Goal: Contribute content

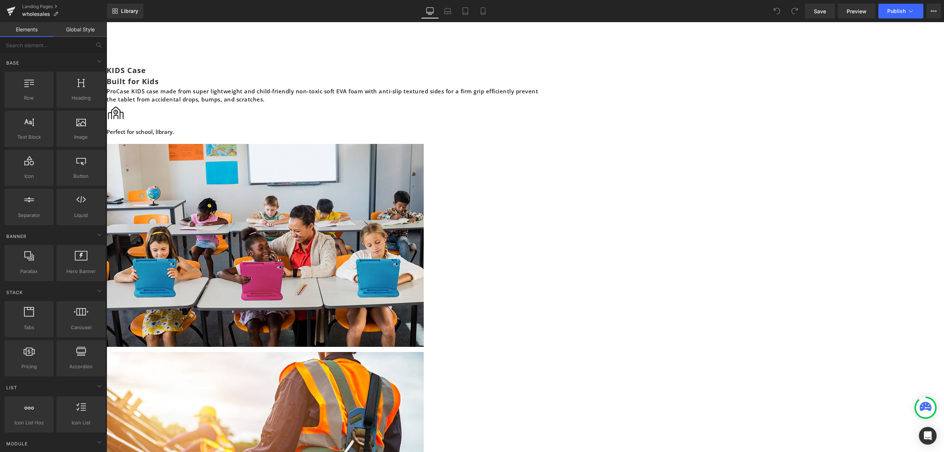
scroll to position [1075, 0]
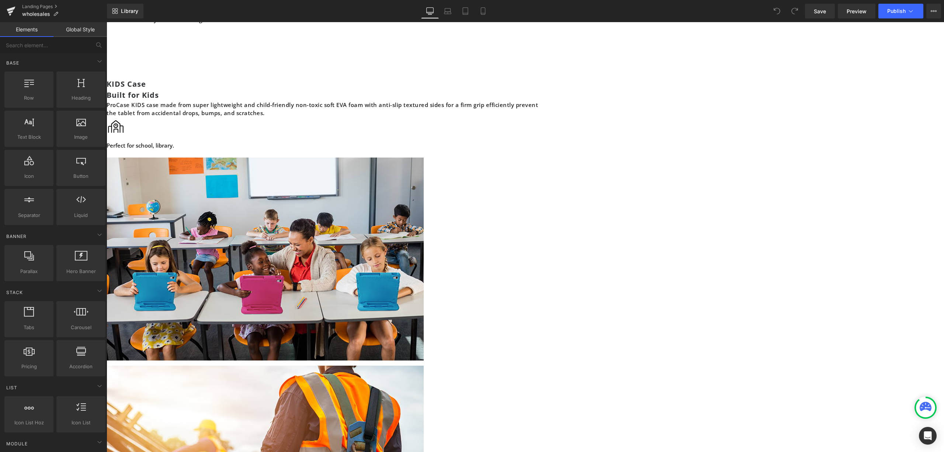
click at [107, 22] on span "Image" at bounding box center [107, 22] width 0 height 0
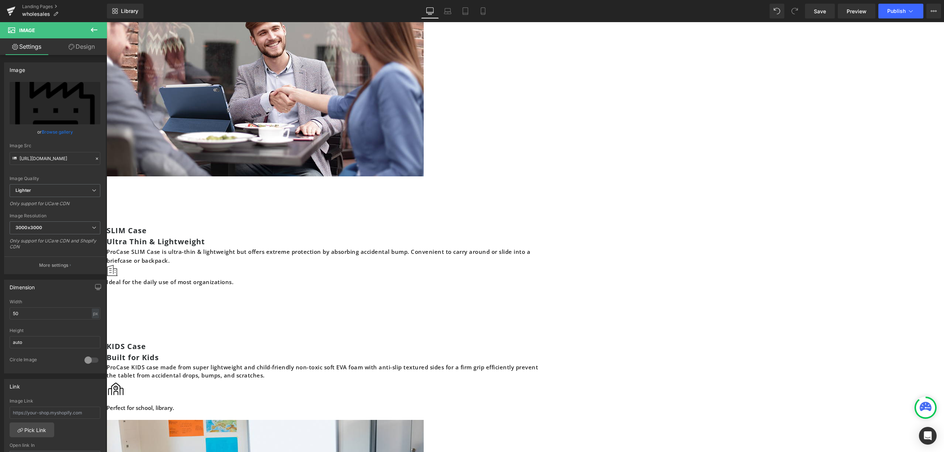
scroll to position [977, 0]
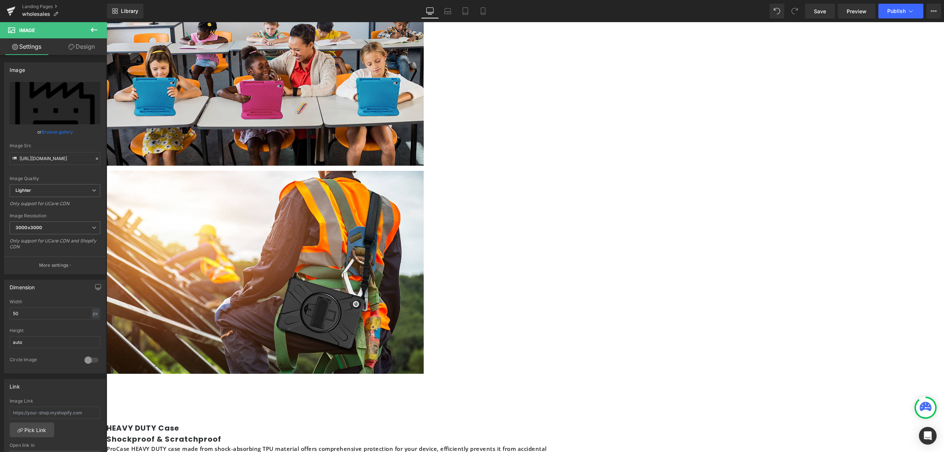
scroll to position [1566, 0]
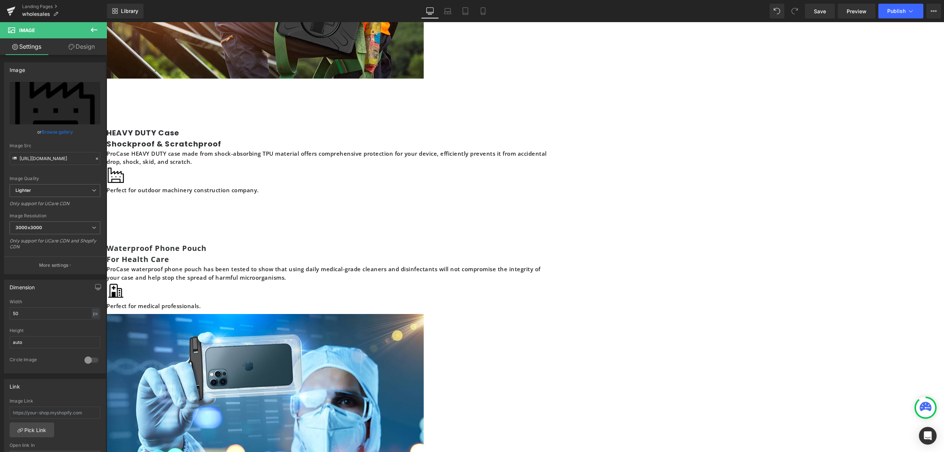
click at [107, 22] on span "Image" at bounding box center [107, 22] width 0 height 0
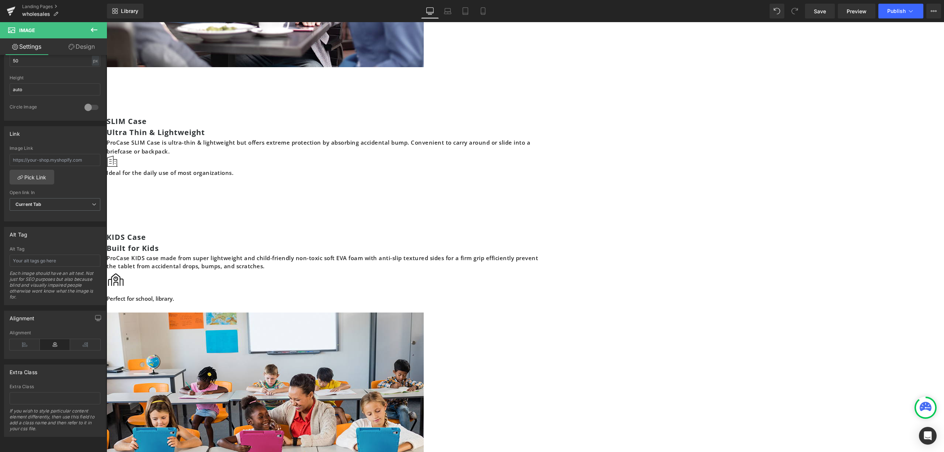
scroll to position [878, 0]
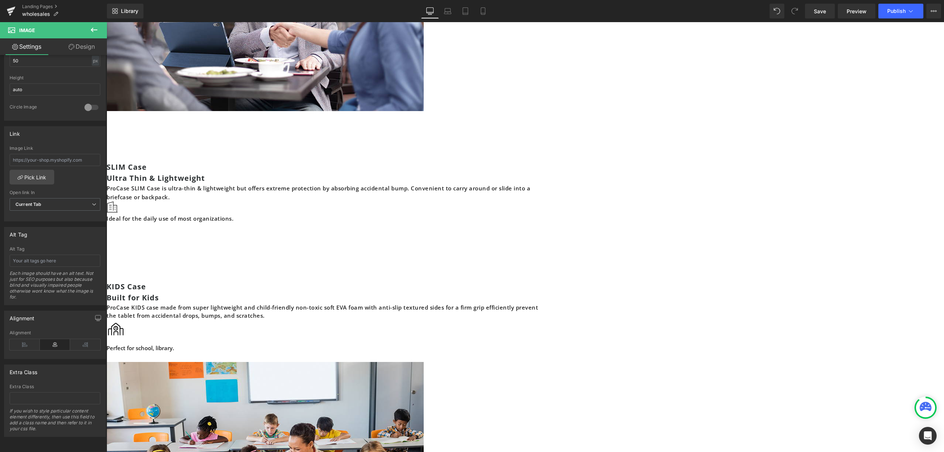
click at [107, 22] on link at bounding box center [107, 22] width 0 height 0
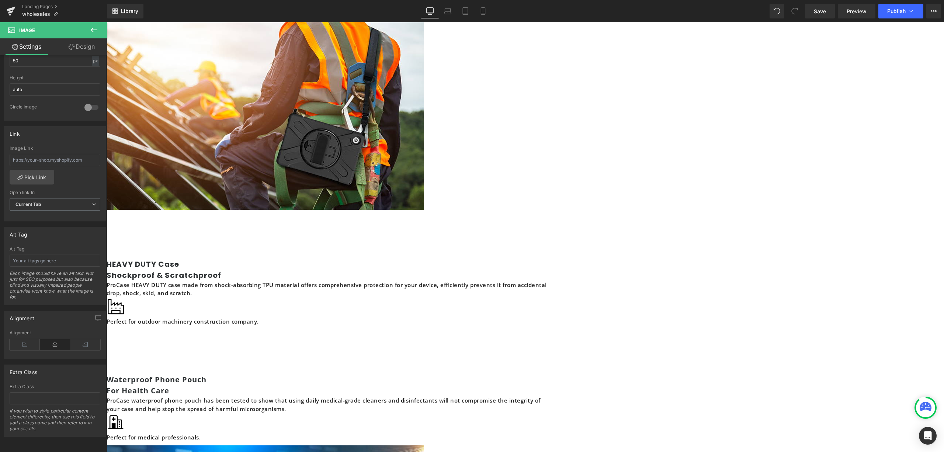
scroll to position [1566, 0]
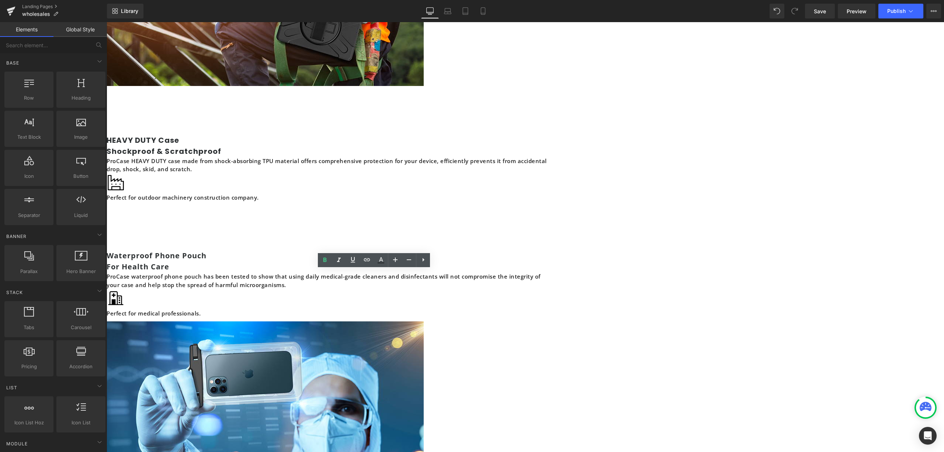
click at [107, 22] on link at bounding box center [107, 22] width 0 height 0
click at [424, 254] on link at bounding box center [423, 260] width 14 height 14
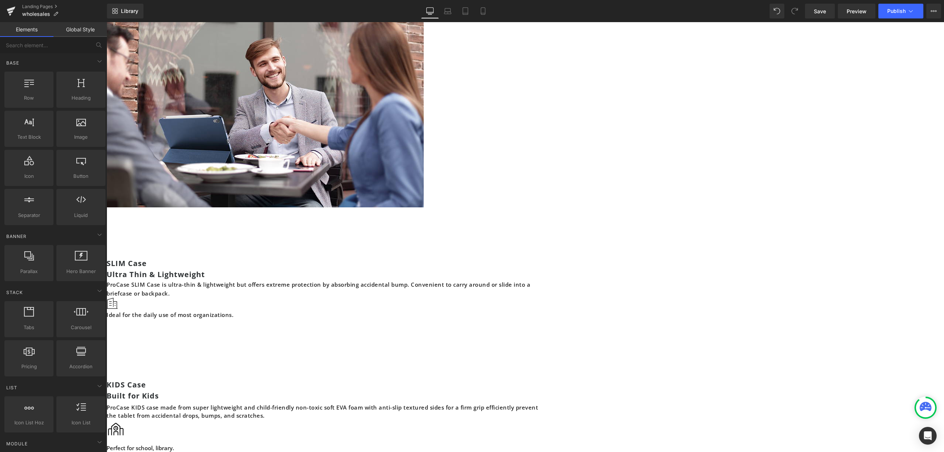
scroll to position [780, 0]
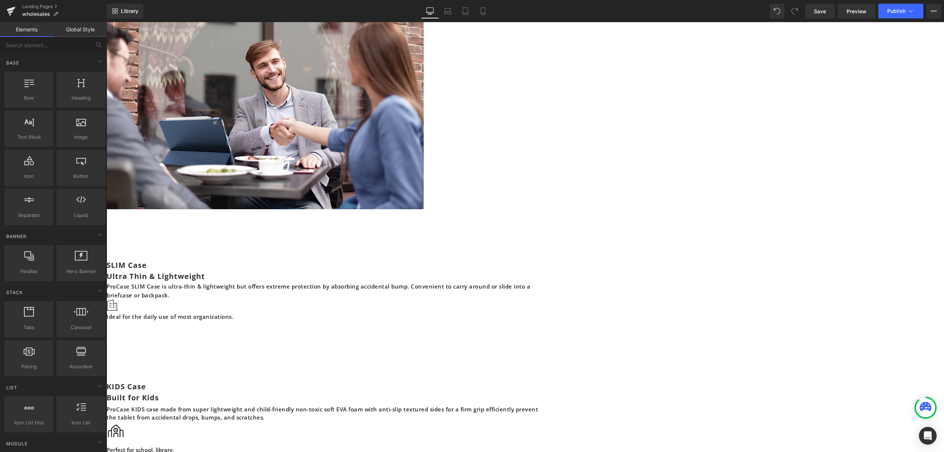
click at [107, 22] on icon at bounding box center [107, 22] width 0 height 0
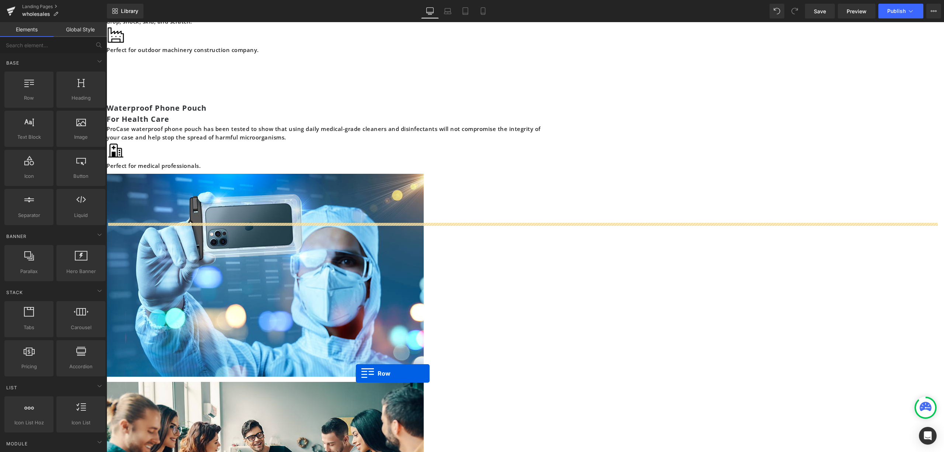
scroll to position [1776, 0]
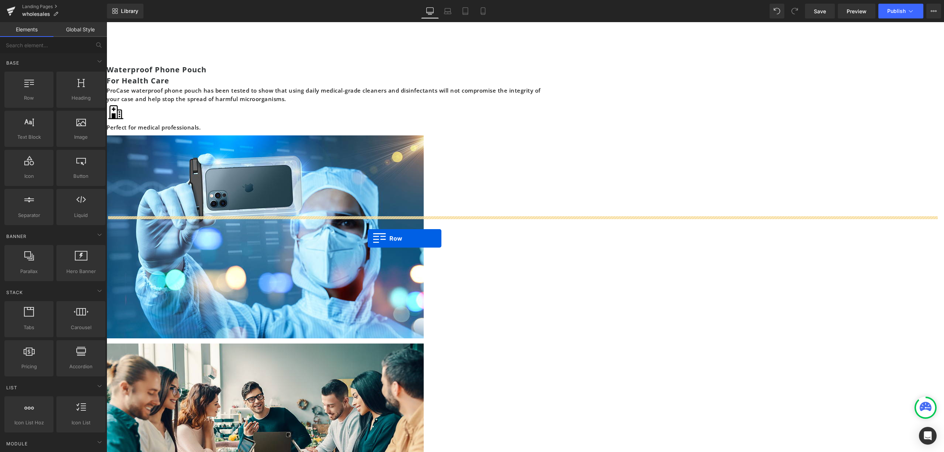
drag, startPoint x: 307, startPoint y: 108, endPoint x: 369, endPoint y: 236, distance: 142.0
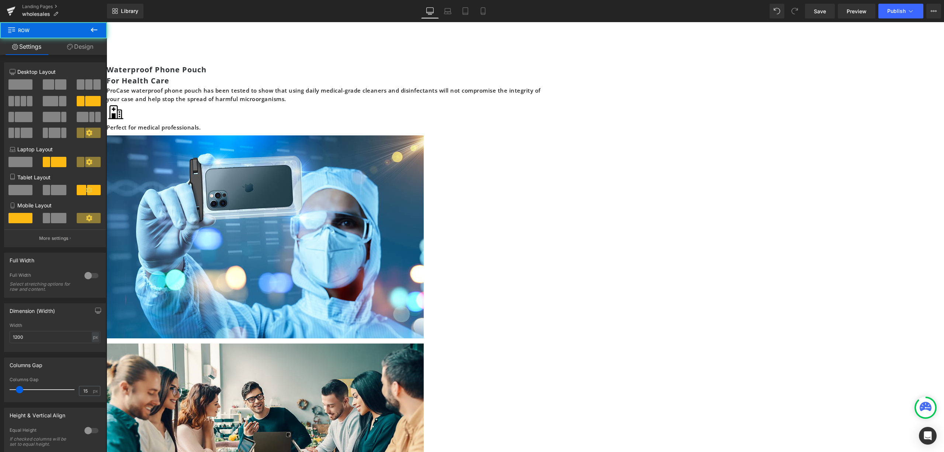
scroll to position [1758, 0]
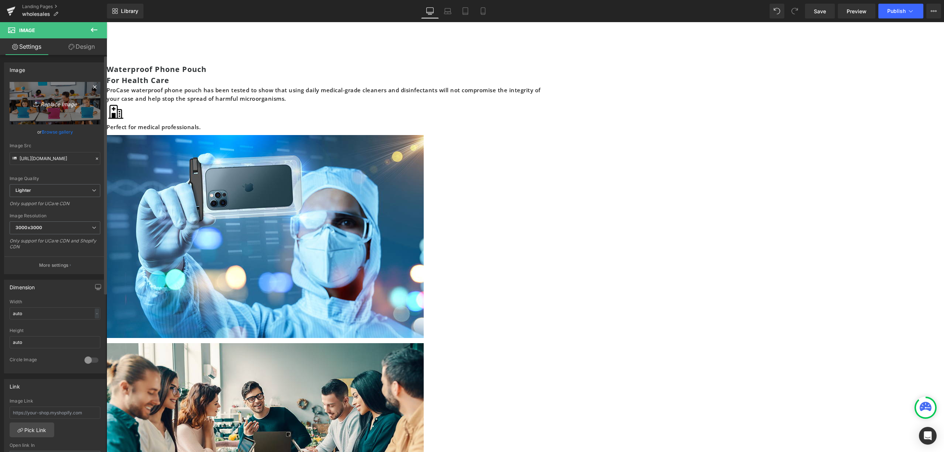
click at [53, 108] on icon "Replace Image" at bounding box center [54, 102] width 59 height 9
type input "C:\fakepath\wholesale_SMXJ02.jpg"
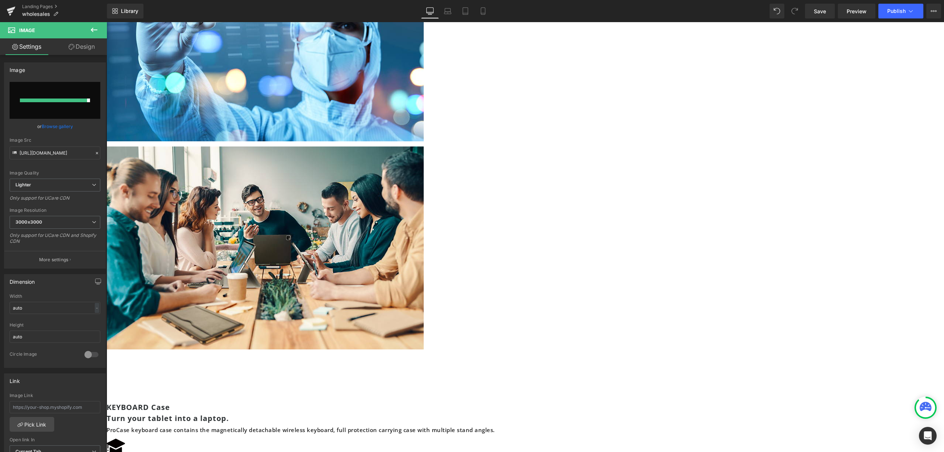
type input "[URL][DOMAIN_NAME]"
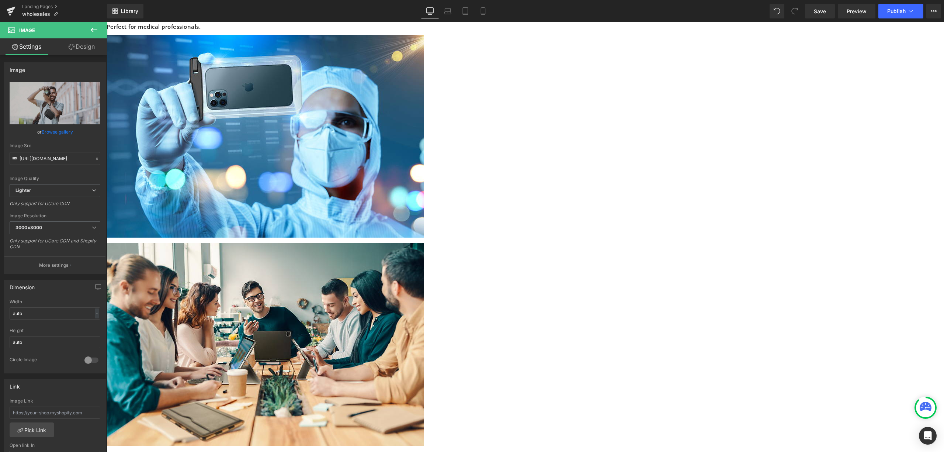
scroll to position [1857, 0]
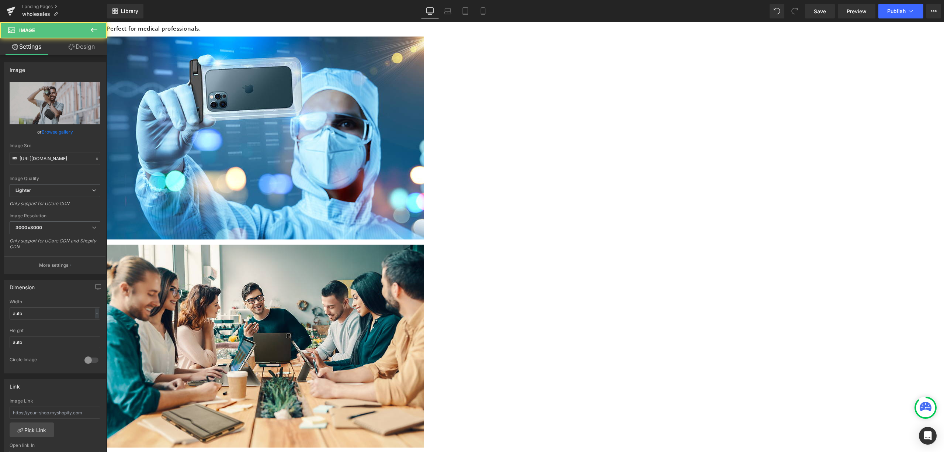
click at [107, 22] on ul "Row" at bounding box center [107, 22] width 0 height 0
click at [107, 22] on icon at bounding box center [107, 22] width 0 height 0
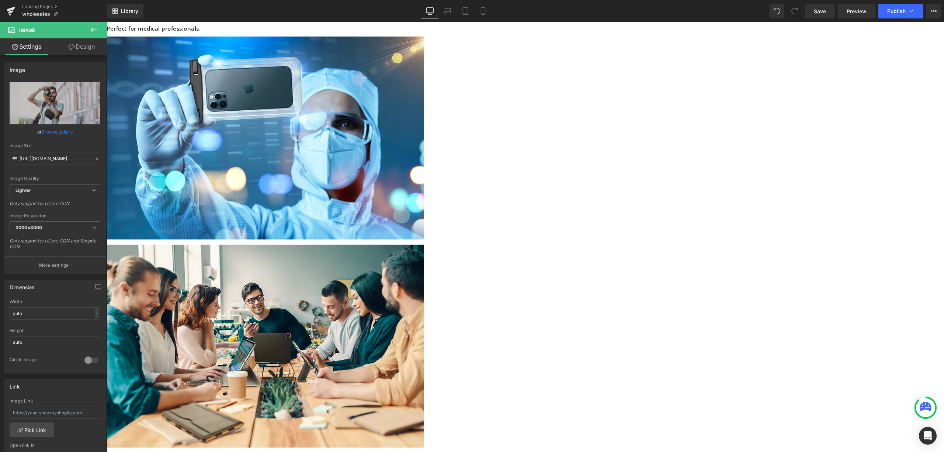
click at [107, 22] on link at bounding box center [107, 22] width 0 height 0
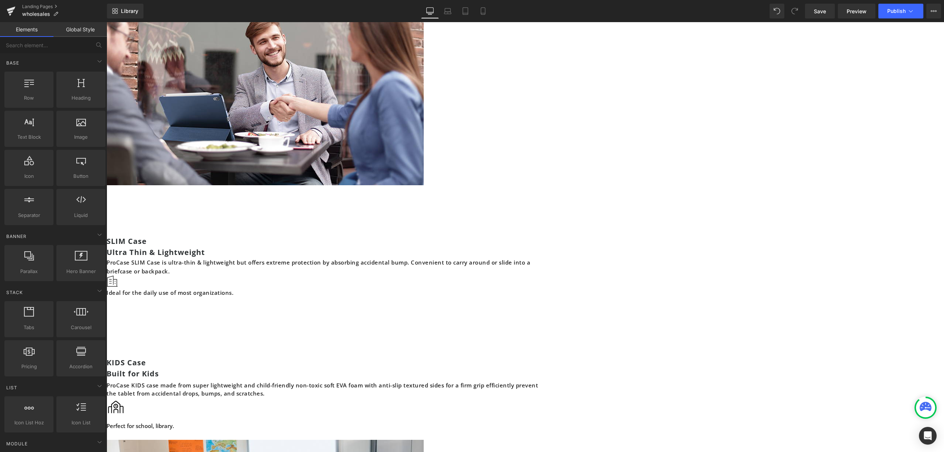
scroll to position [727, 0]
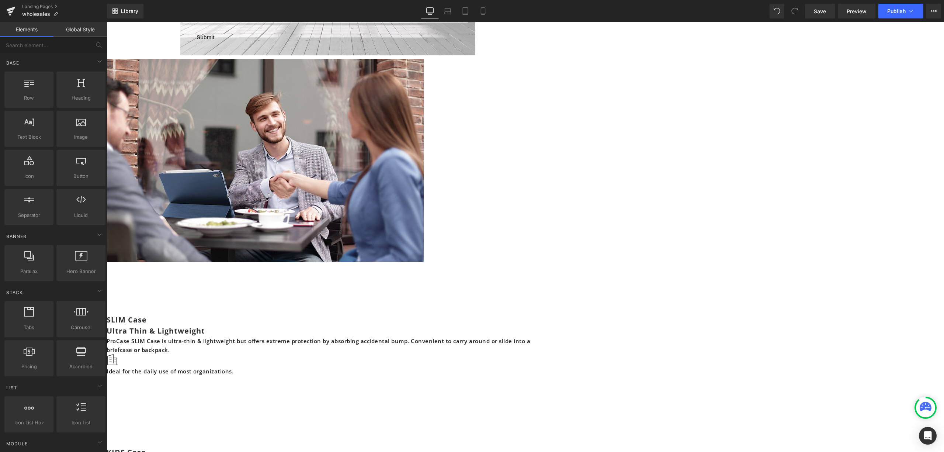
click at [316, 82] on div "Image Text Block SLIM Case Ultra Thin & Lightweight Heading ProCase SLIM Case i…" at bounding box center [328, 228] width 442 height 338
click at [107, 22] on link at bounding box center [107, 22] width 0 height 0
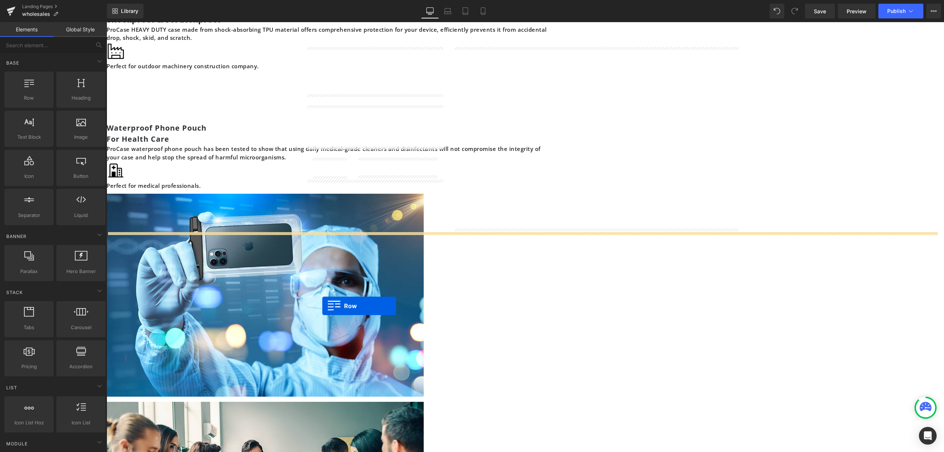
scroll to position [1831, 0]
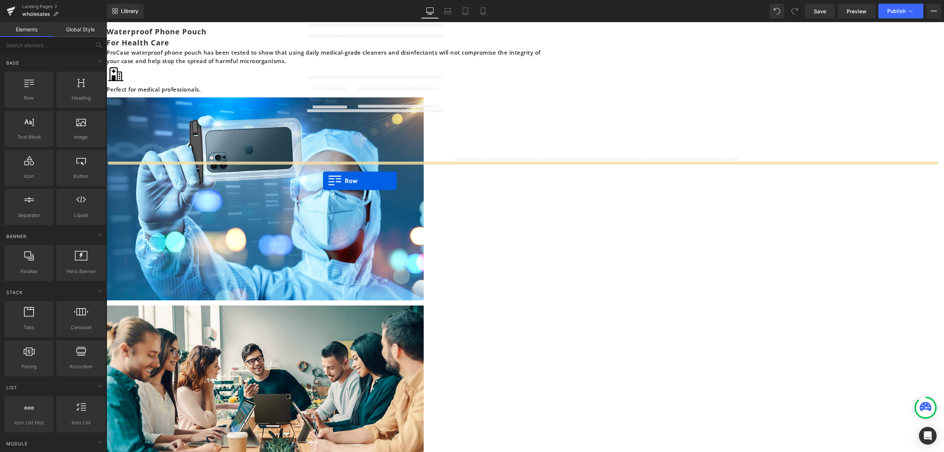
drag, startPoint x: 301, startPoint y: 78, endPoint x: 323, endPoint y: 181, distance: 104.8
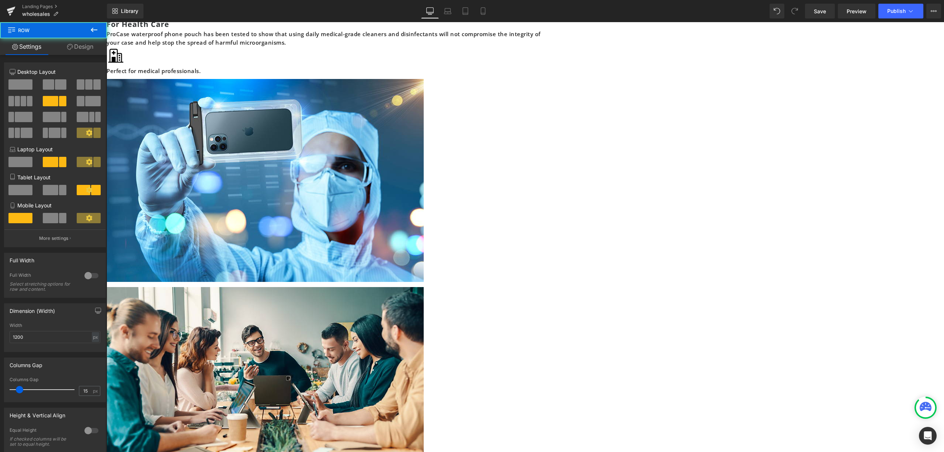
scroll to position [1813, 0]
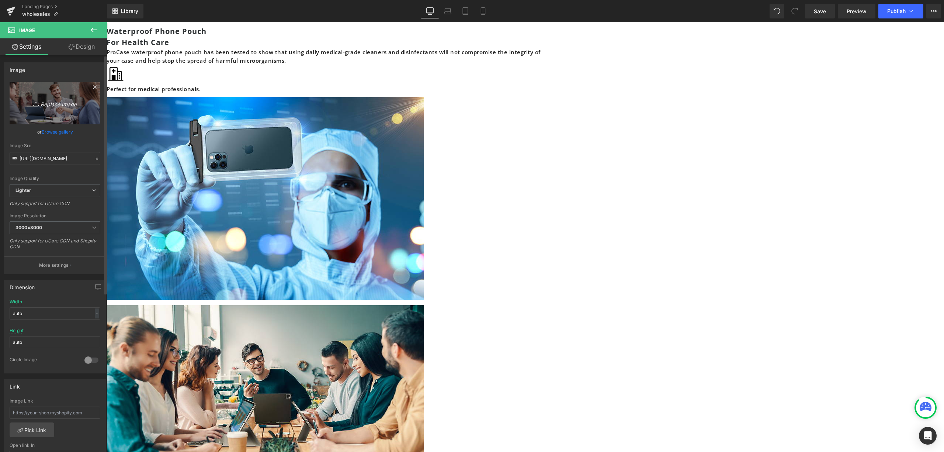
click at [89, 108] on link "Replace Image" at bounding box center [55, 103] width 91 height 42
type input "C:\fakepath\wholesale_SMXJ02.jpg"
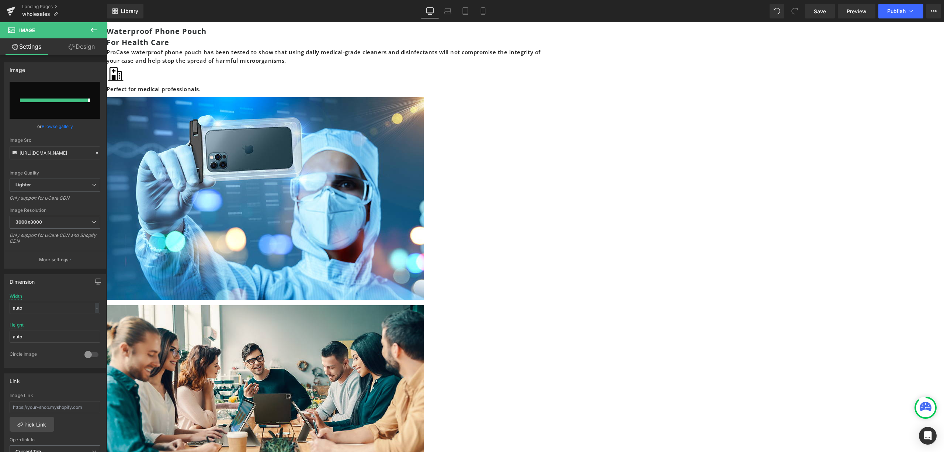
type input "[URL][DOMAIN_NAME]"
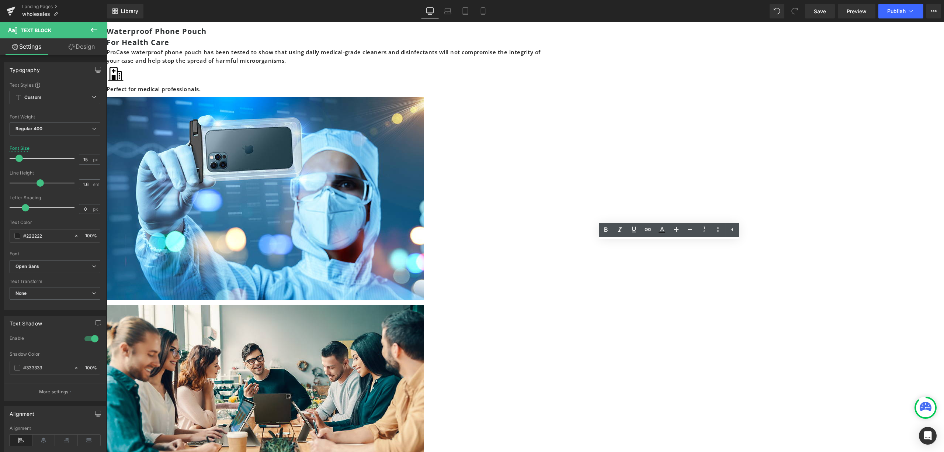
drag, startPoint x: 716, startPoint y: 270, endPoint x: 597, endPoint y: 248, distance: 120.4
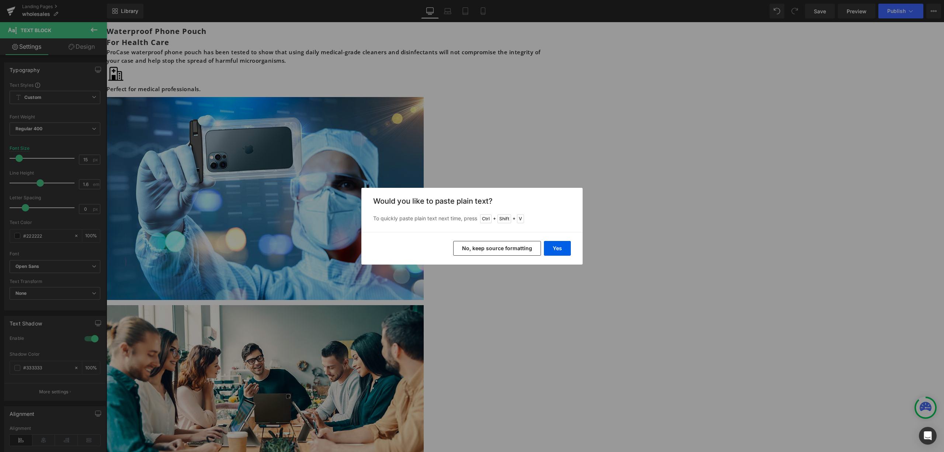
click at [534, 250] on button "No, keep source formatting" at bounding box center [497, 248] width 88 height 15
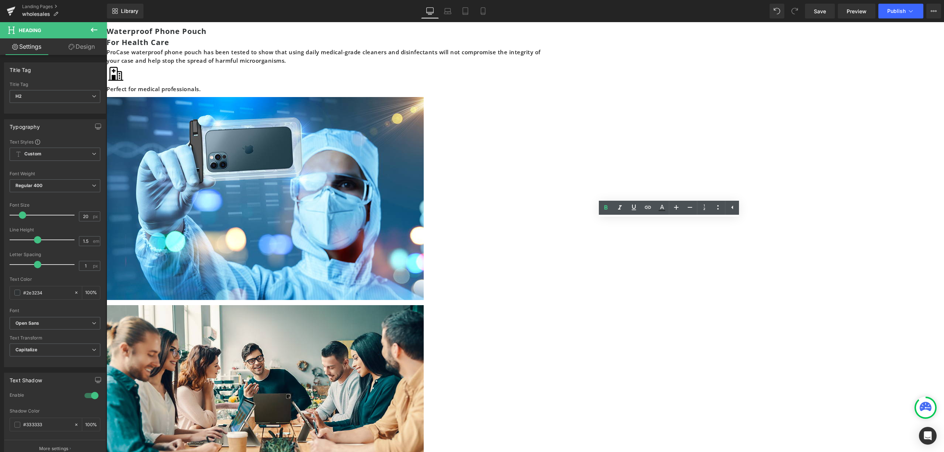
drag, startPoint x: 724, startPoint y: 232, endPoint x: 653, endPoint y: 222, distance: 71.6
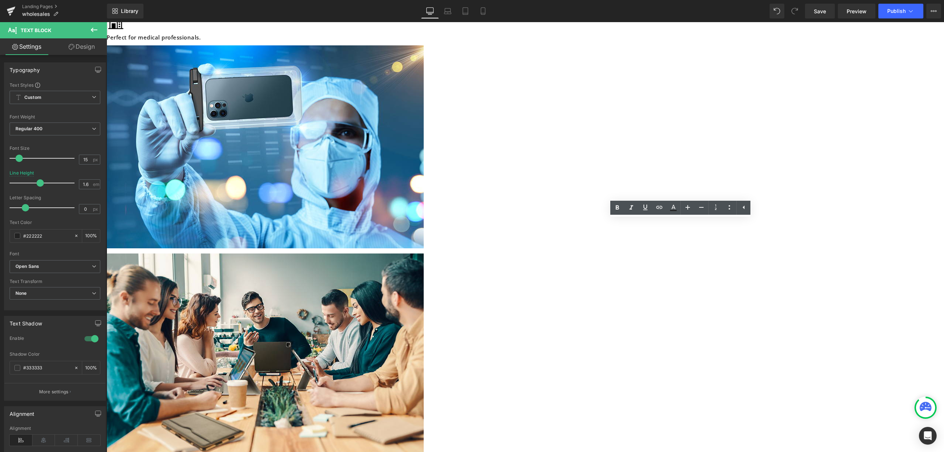
scroll to position [1861, 0]
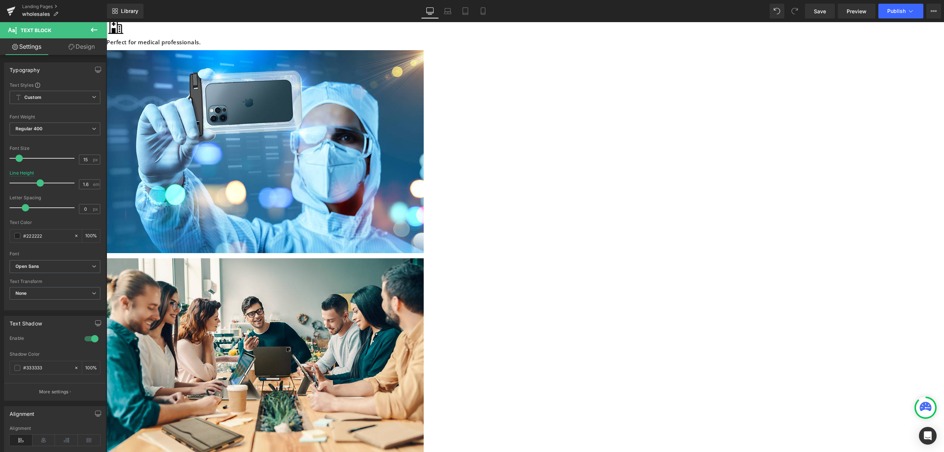
click at [107, 22] on icon at bounding box center [107, 22] width 0 height 0
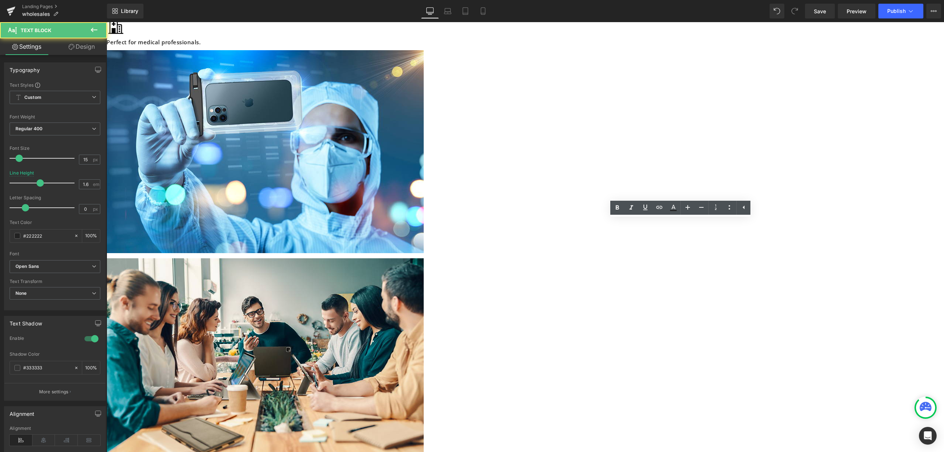
drag, startPoint x: 683, startPoint y: 233, endPoint x: 626, endPoint y: 227, distance: 57.9
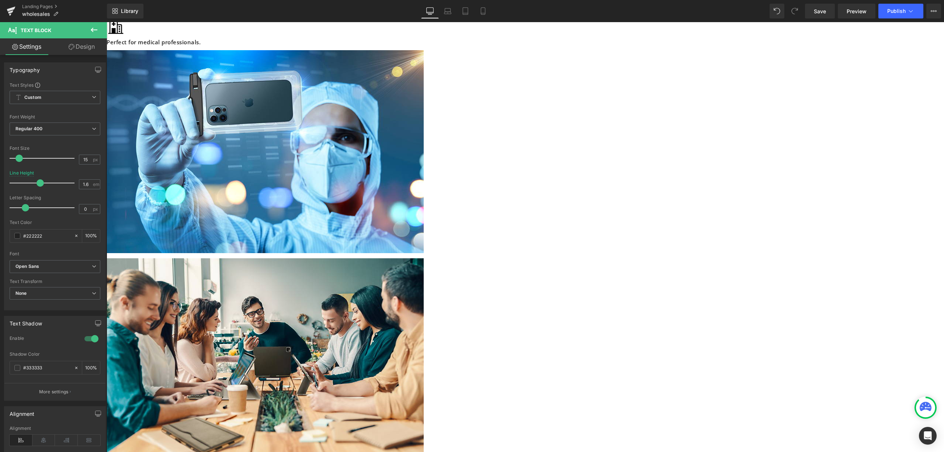
click at [107, 22] on span "Text Block" at bounding box center [107, 22] width 0 height 0
drag, startPoint x: 669, startPoint y: 235, endPoint x: 627, endPoint y: 240, distance: 41.5
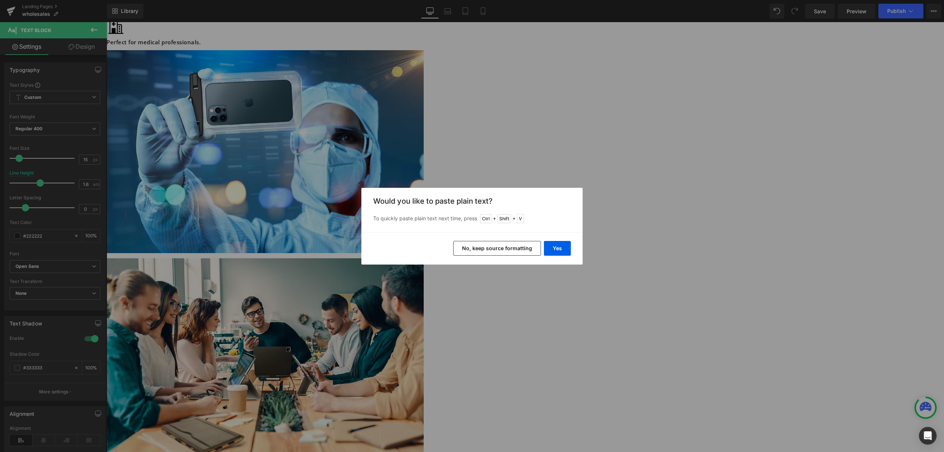
click at [497, 241] on button "No, keep source formatting" at bounding box center [497, 248] width 88 height 15
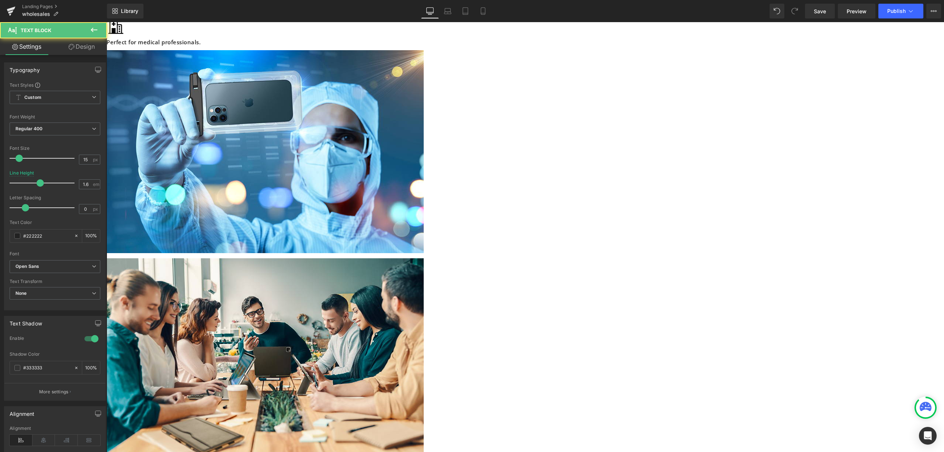
drag, startPoint x: 695, startPoint y: 235, endPoint x: 628, endPoint y: 223, distance: 67.9
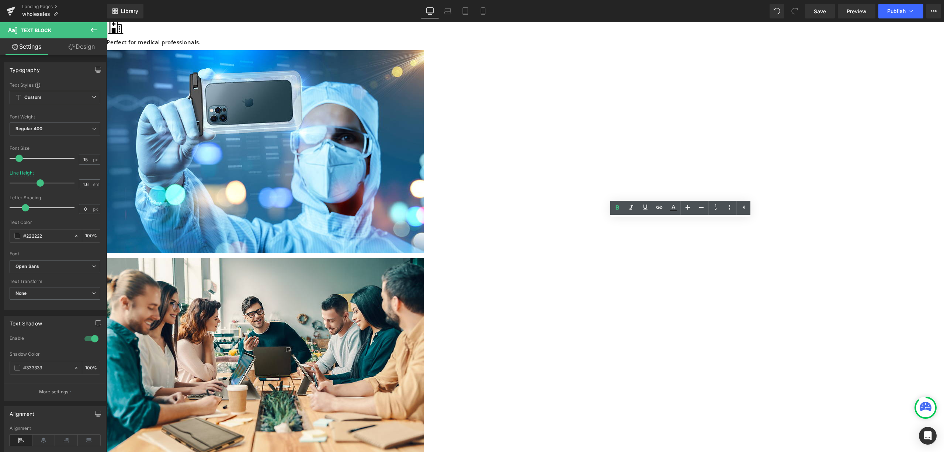
click at [620, 205] on icon at bounding box center [617, 207] width 9 height 9
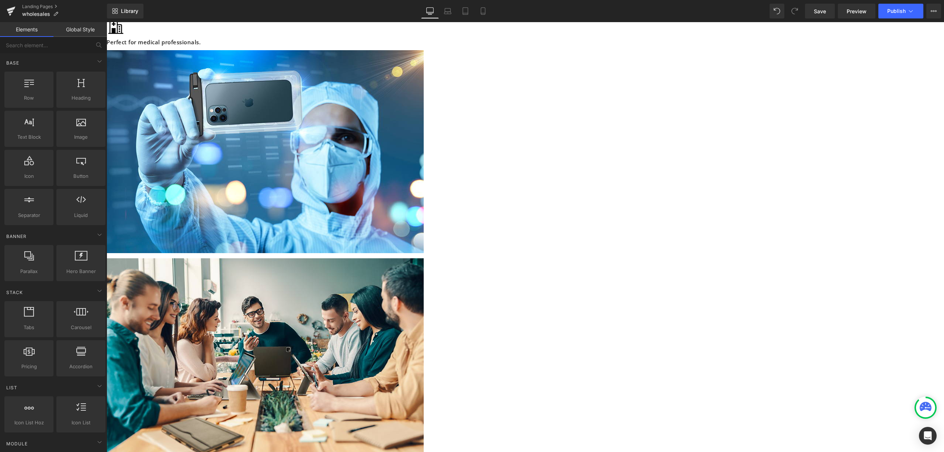
scroll to position [1812, 0]
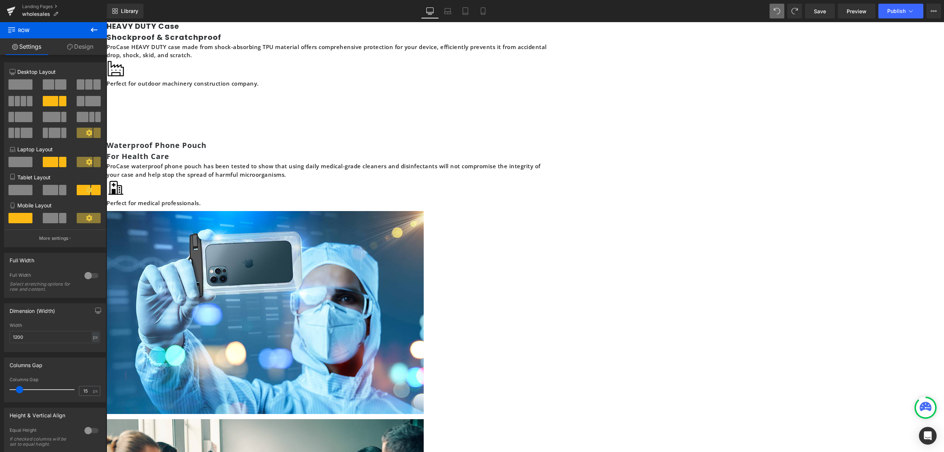
scroll to position [1714, 0]
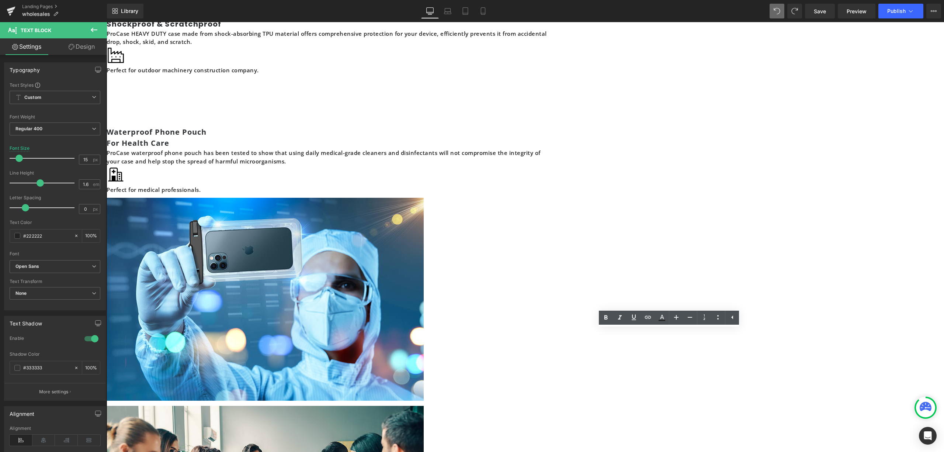
drag, startPoint x: 693, startPoint y: 345, endPoint x: 710, endPoint y: 353, distance: 18.3
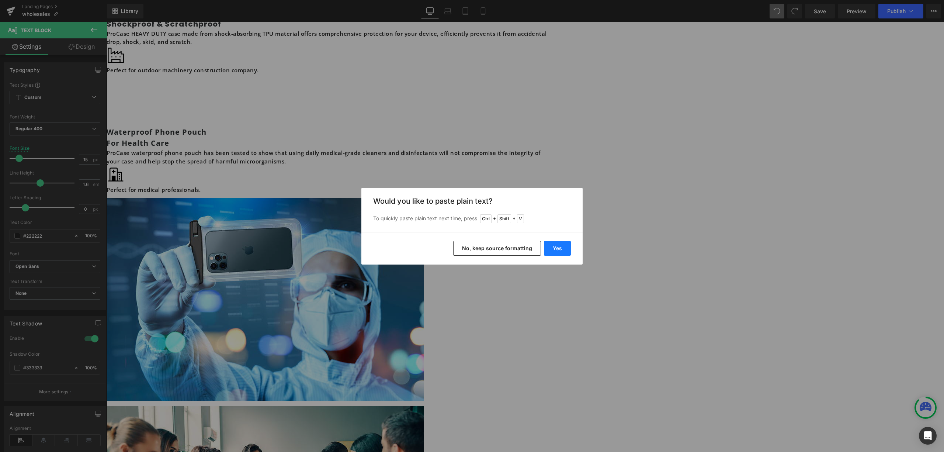
click at [549, 250] on button "Yes" at bounding box center [557, 248] width 27 height 15
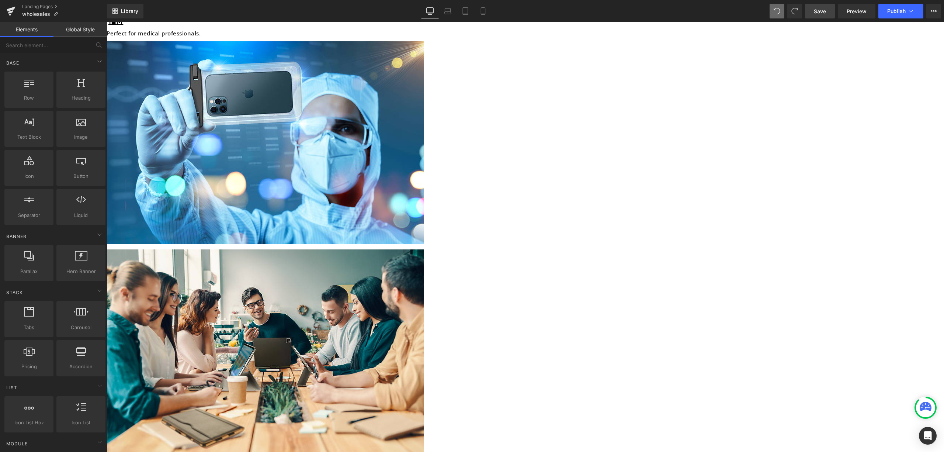
scroll to position [1861, 0]
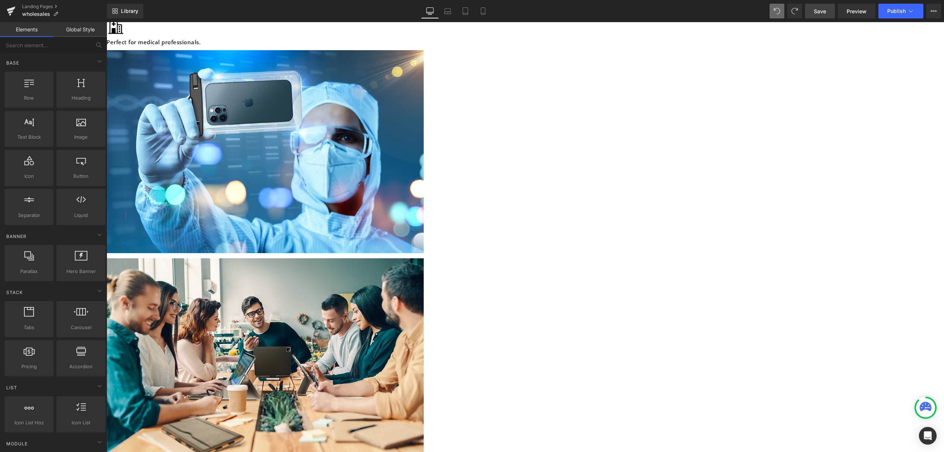
click at [824, 5] on link "Save" at bounding box center [820, 11] width 30 height 15
click at [858, 8] on span "Preview" at bounding box center [856, 11] width 20 height 8
